Goal: Task Accomplishment & Management: Manage account settings

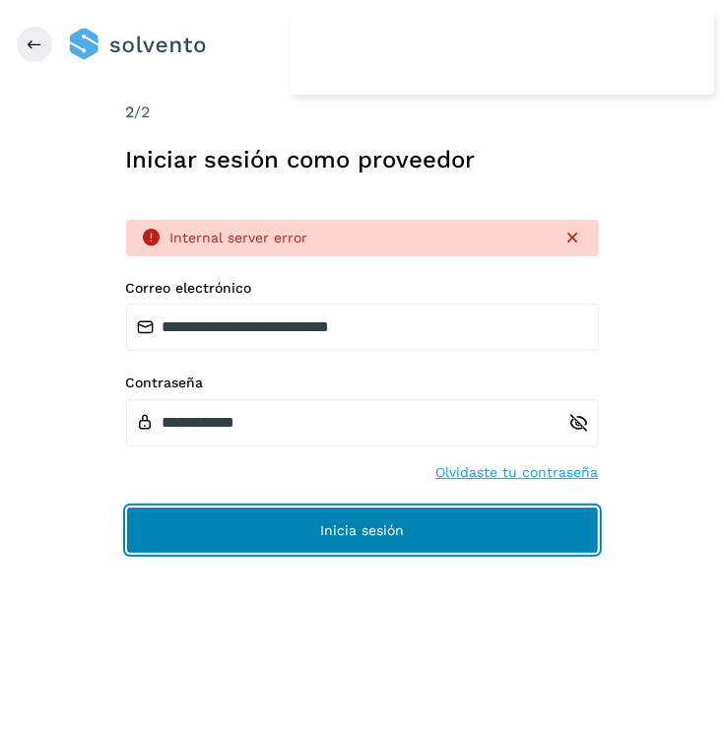
click at [328, 536] on span "Inicia sesión" at bounding box center [362, 530] width 84 height 14
click at [405, 522] on button "Inicia sesión" at bounding box center [362, 530] width 473 height 47
click at [331, 517] on button "Inicia sesión" at bounding box center [362, 530] width 473 height 47
click at [471, 533] on button "Inicia sesión" at bounding box center [362, 530] width 473 height 47
